Goal: Information Seeking & Learning: Learn about a topic

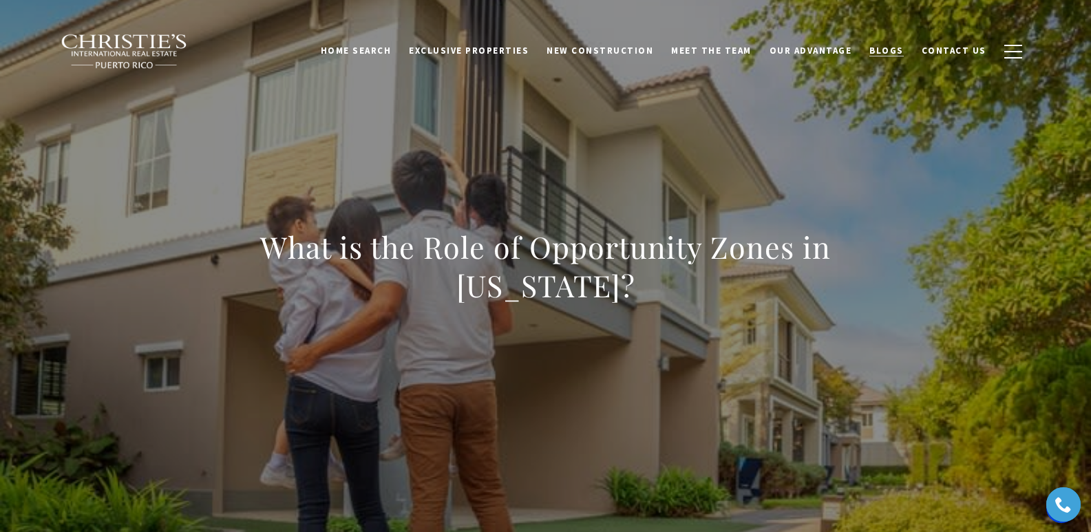
click at [892, 52] on span "Blogs" at bounding box center [886, 51] width 34 height 12
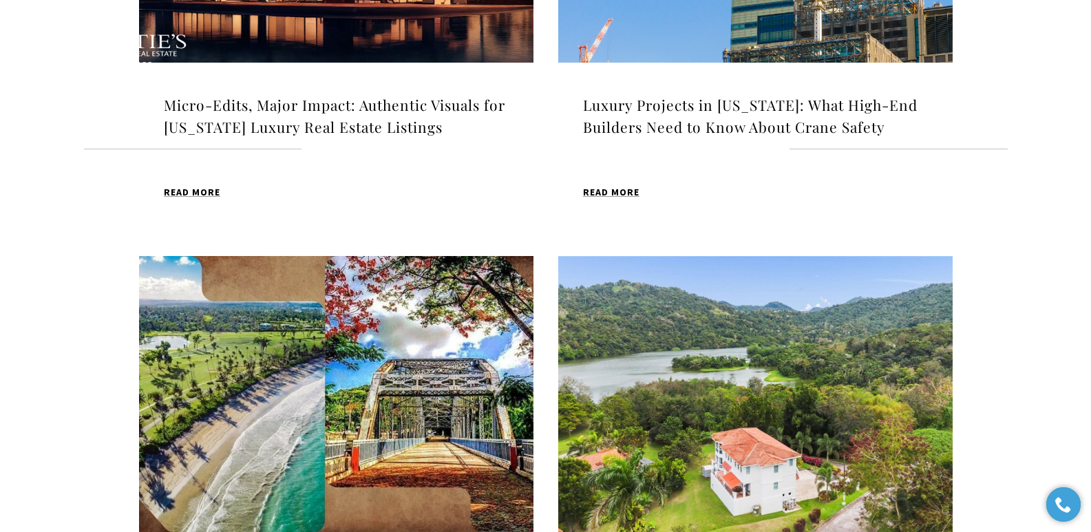
scroll to position [696, 0]
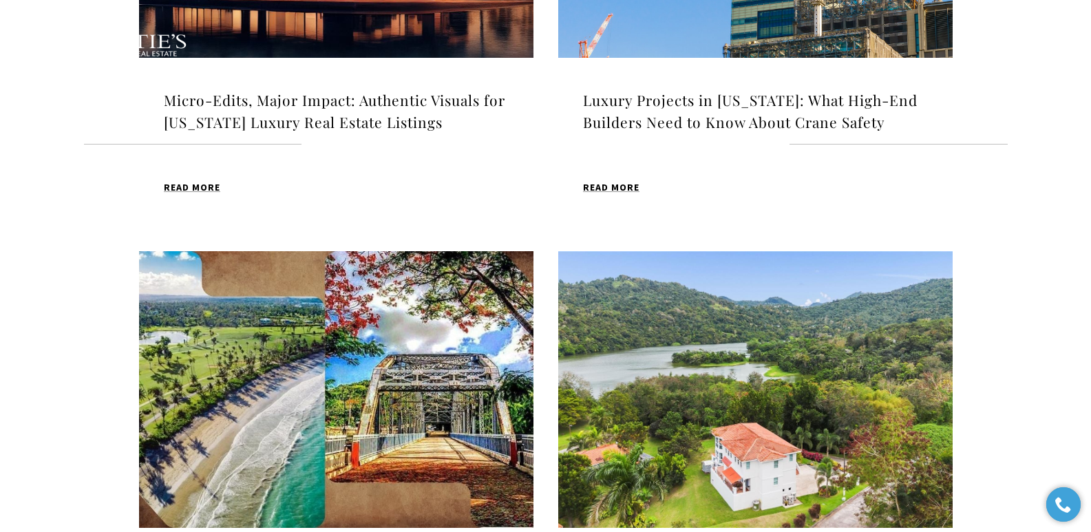
click at [687, 110] on h4 "Luxury Projects in [US_STATE]: What High-End Builders Need to Know About Crane …" at bounding box center [755, 110] width 345 height 43
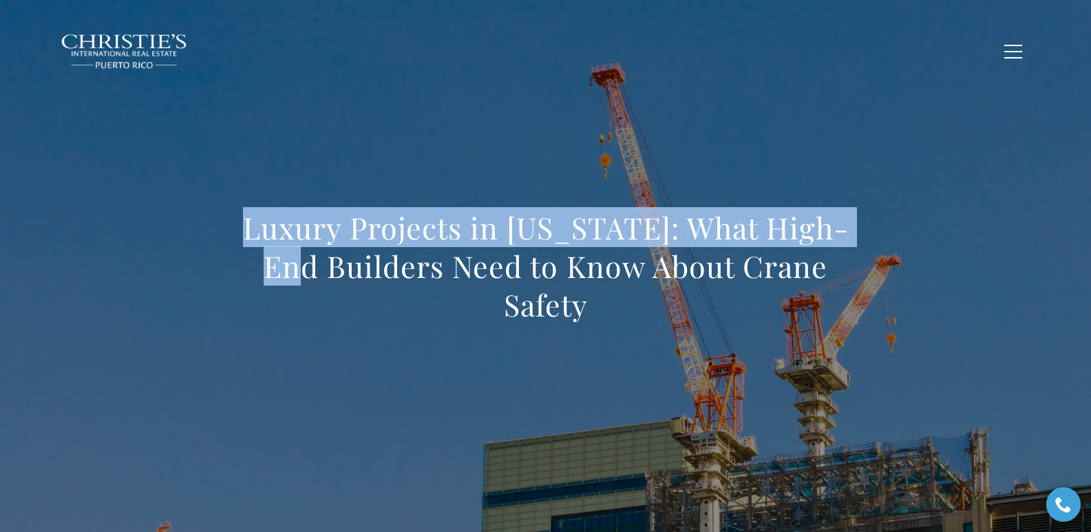
drag, startPoint x: 199, startPoint y: 240, endPoint x: 599, endPoint y: 328, distance: 409.3
click at [599, 328] on div "Luxury Projects in [US_STATE]: What High-End Builders Need to Know About Crane …" at bounding box center [545, 275] width 963 height 413
copy h1 "Luxury Projects in [US_STATE]: What High-End Builders Need to Know About Crane …"
click at [1014, 52] on button "button" at bounding box center [1013, 52] width 36 height 40
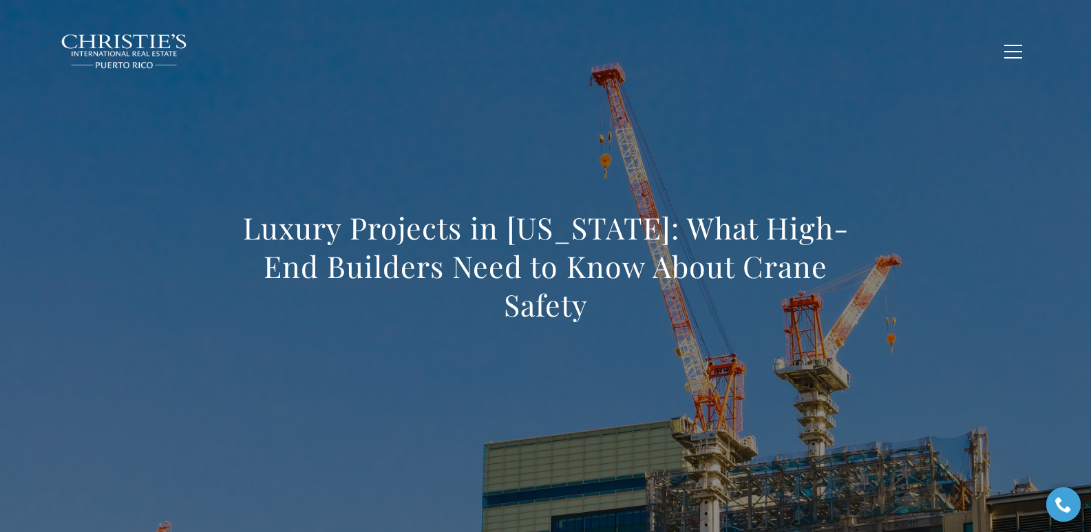
click at [872, 69] on div "Home Search Dorado Beach Rio Grande Humacao Coastal San Juan Guaynabo Puerto Ri…" at bounding box center [546, 51] width 970 height 50
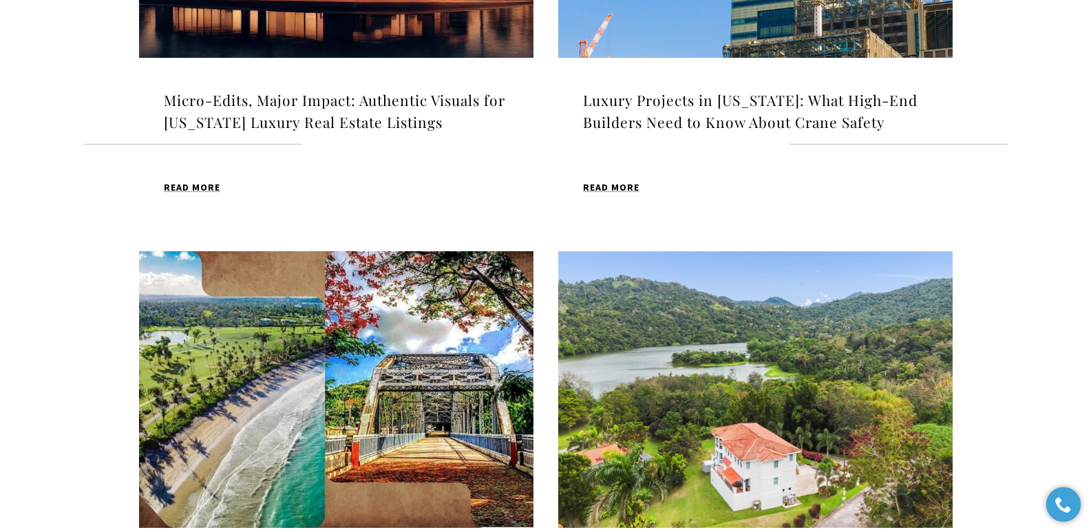
scroll to position [702, 0]
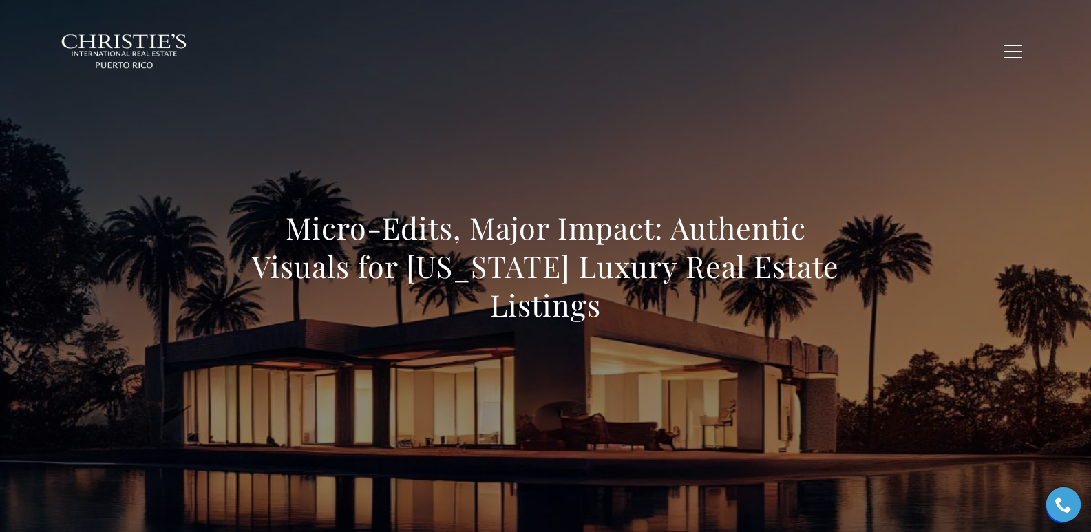
drag, startPoint x: 272, startPoint y: 220, endPoint x: 603, endPoint y: 313, distance: 343.7
click at [603, 313] on h1 "Micro-Edits, Major Impact: Authentic Visuals for [US_STATE] Luxury Real Estate …" at bounding box center [545, 266] width 607 height 116
copy h1 "Micro-Edits, Major Impact: Authentic Visuals for [US_STATE] Luxury Real Estate …"
